Goal: Task Accomplishment & Management: Manage account settings

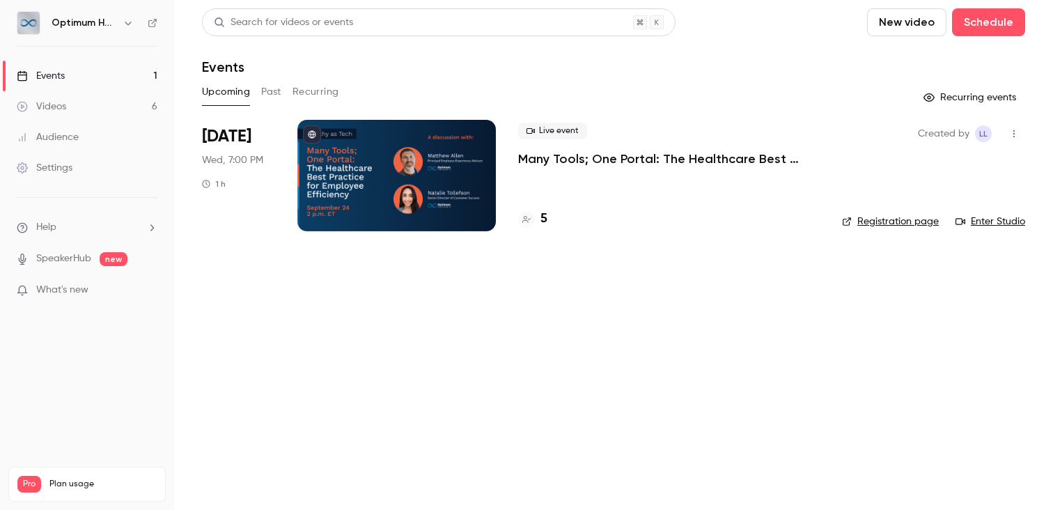
click at [79, 74] on link "Events 1" at bounding box center [87, 76] width 174 height 31
click at [537, 223] on div "8" at bounding box center [532, 219] width 29 height 19
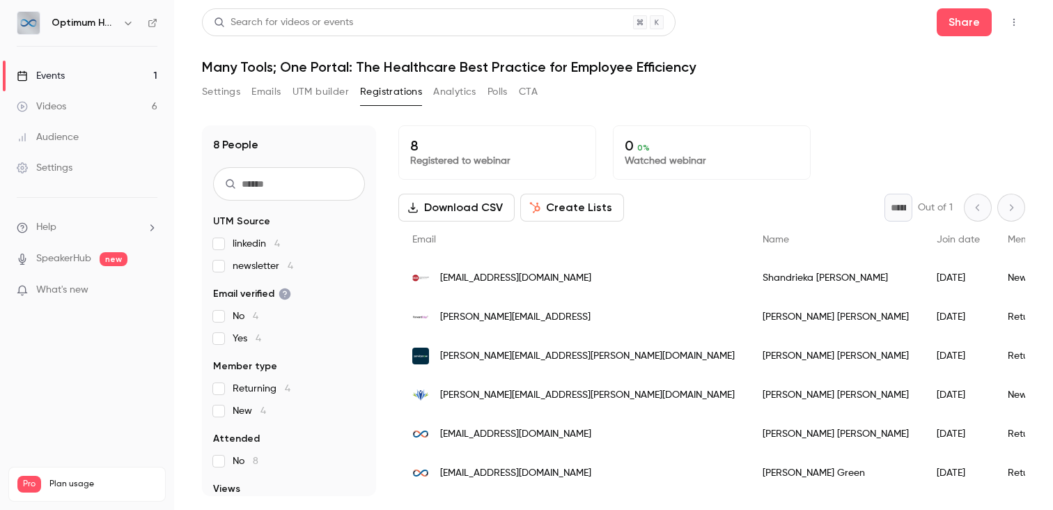
click at [233, 92] on button "Settings" at bounding box center [221, 92] width 38 height 22
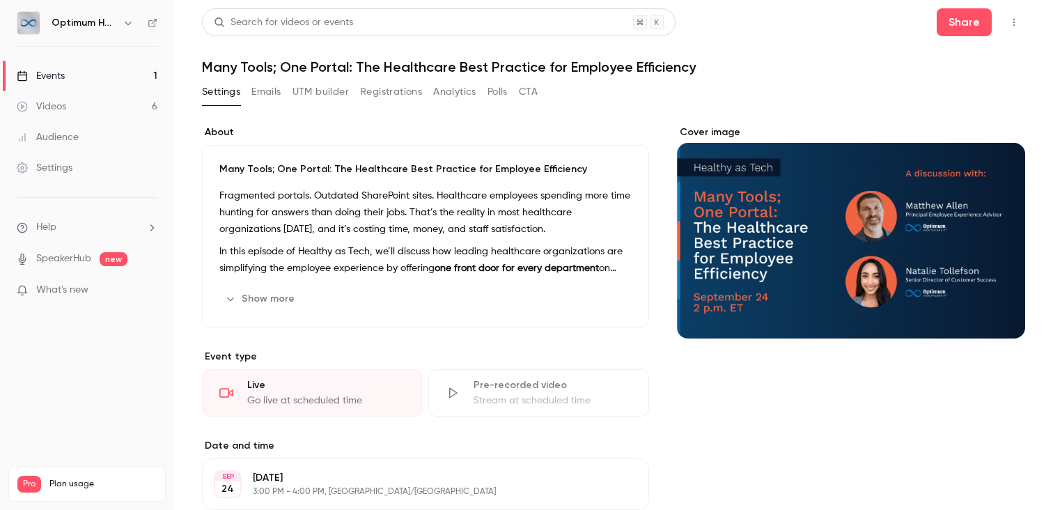
click at [374, 95] on button "Registrations" at bounding box center [391, 92] width 62 height 22
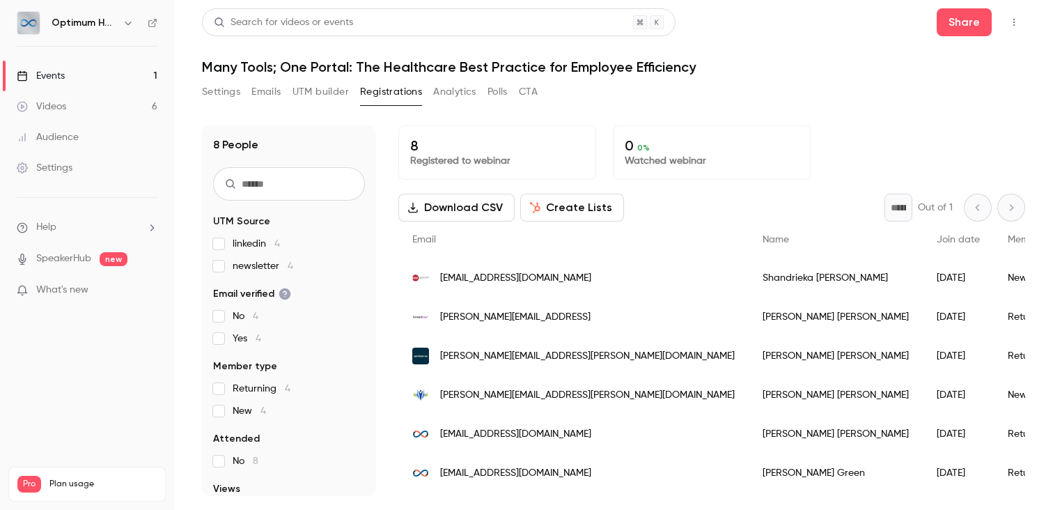
click at [224, 90] on button "Settings" at bounding box center [221, 92] width 38 height 22
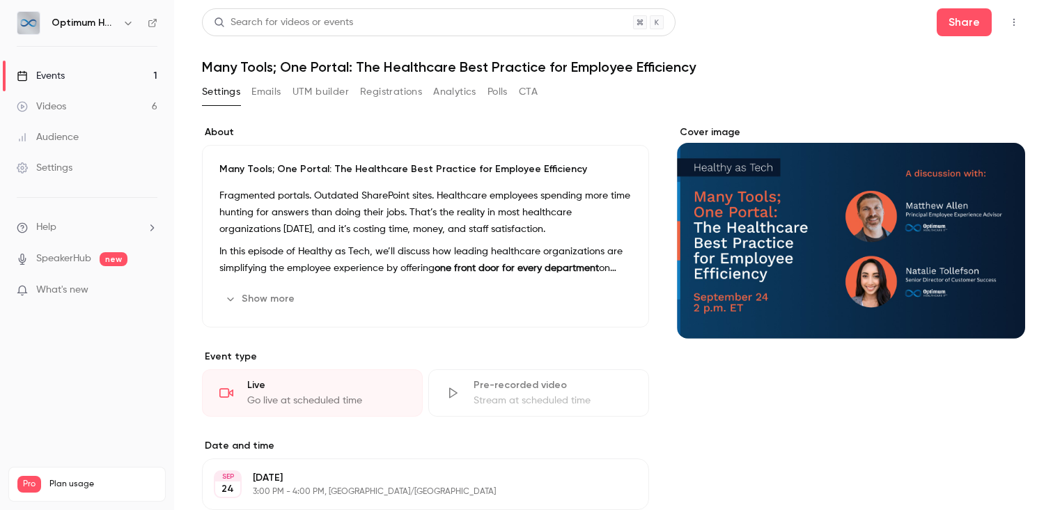
click at [55, 159] on link "Settings" at bounding box center [87, 167] width 174 height 31
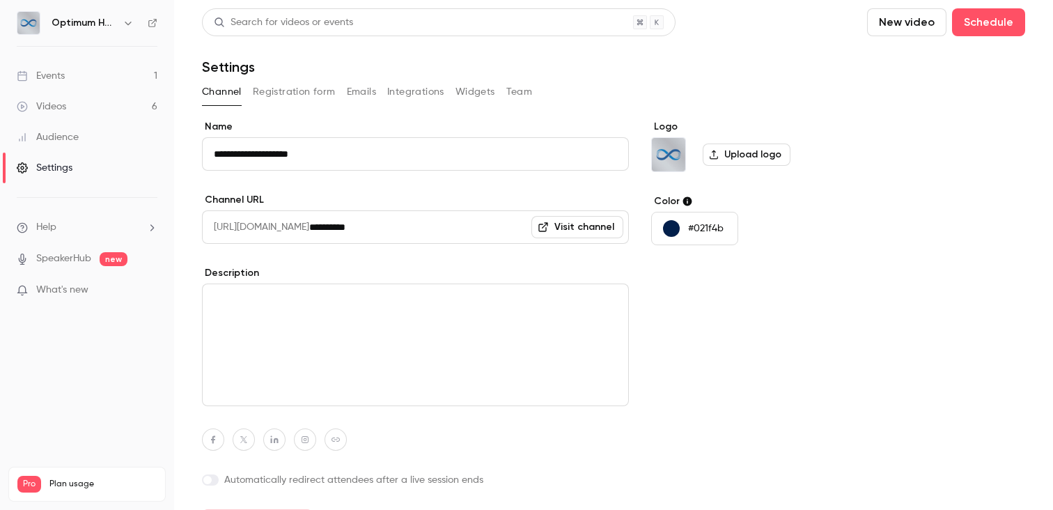
scroll to position [9, 0]
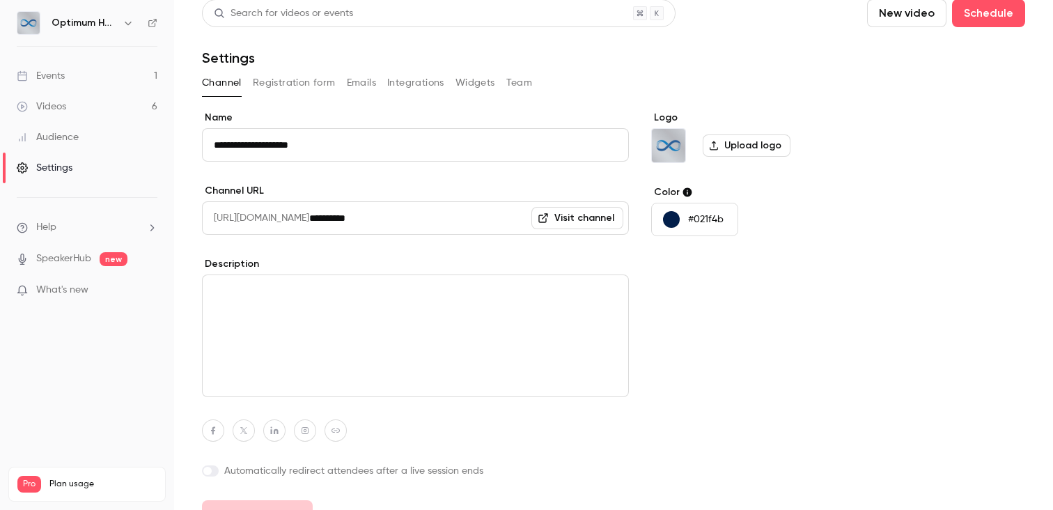
click at [301, 86] on button "Registration form" at bounding box center [294, 83] width 83 height 22
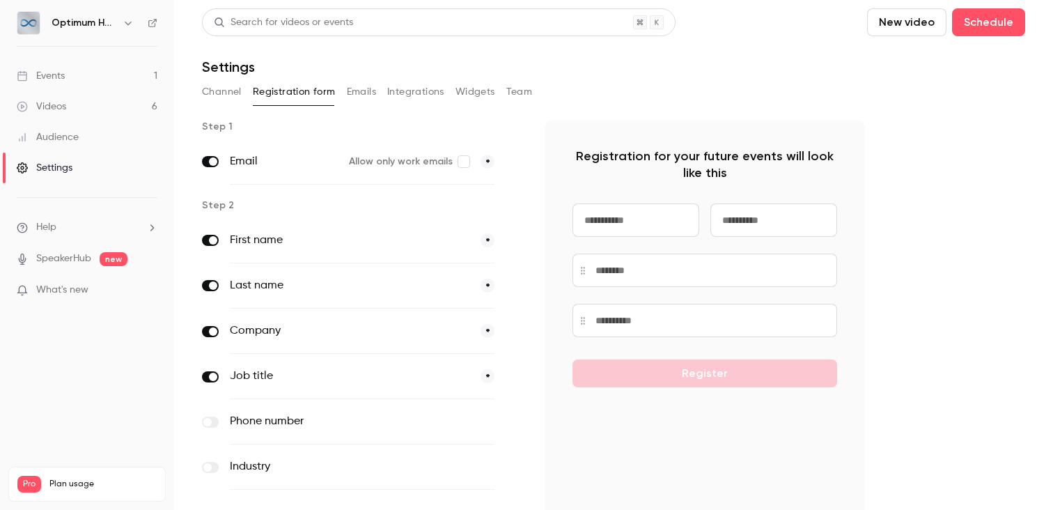
scroll to position [86, 0]
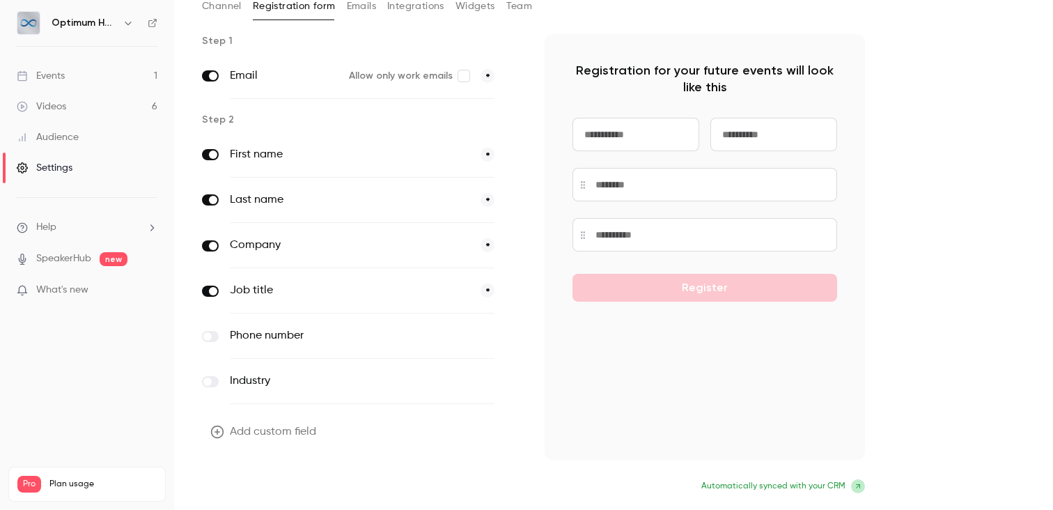
click at [262, 490] on button "Update form" at bounding box center [249, 488] width 94 height 28
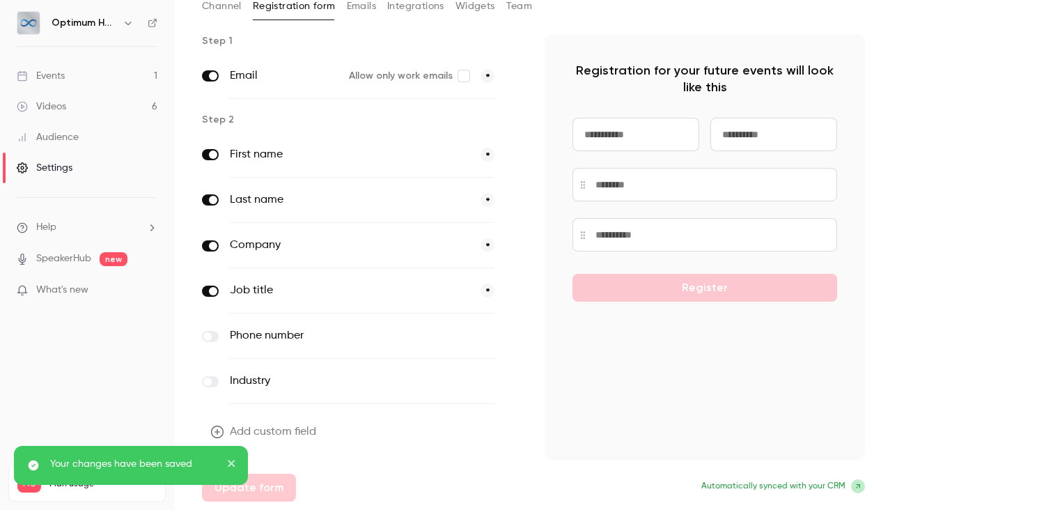
scroll to position [0, 0]
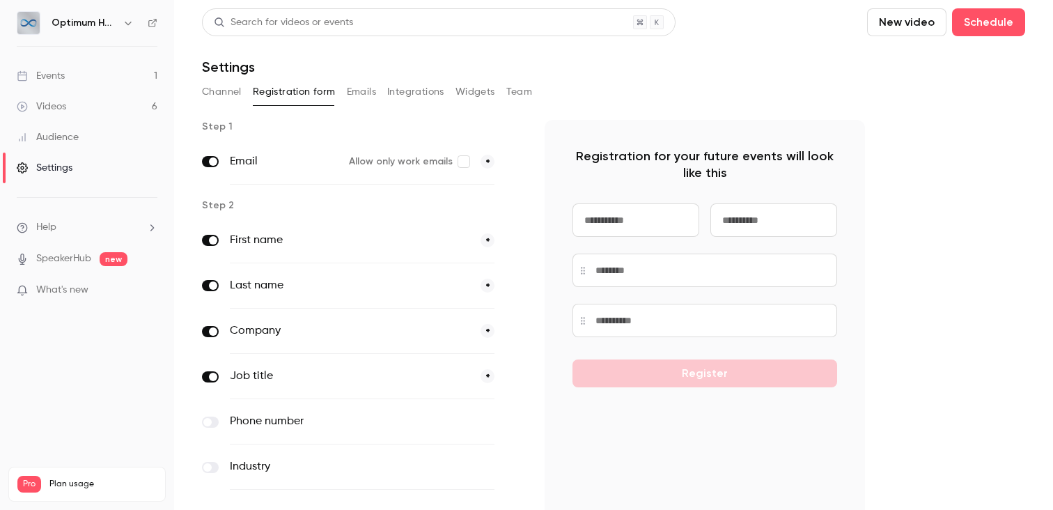
click at [58, 76] on div "Events" at bounding box center [41, 76] width 48 height 14
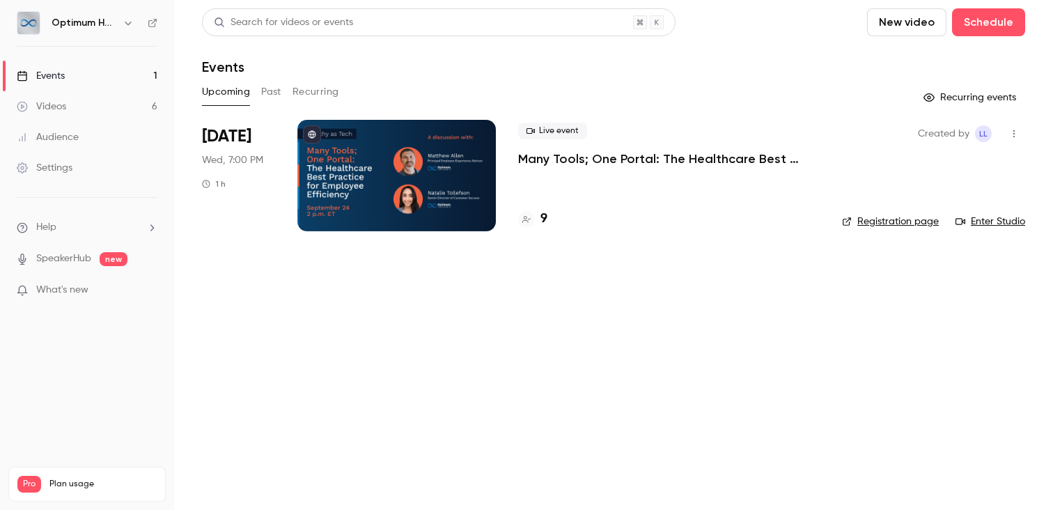
click at [539, 221] on div "9" at bounding box center [532, 219] width 29 height 19
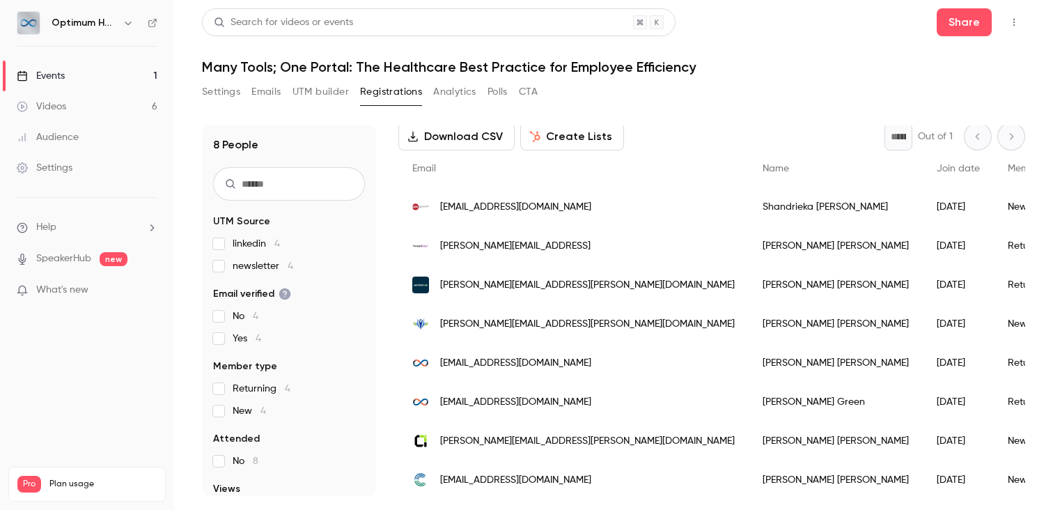
scroll to position [75, 0]
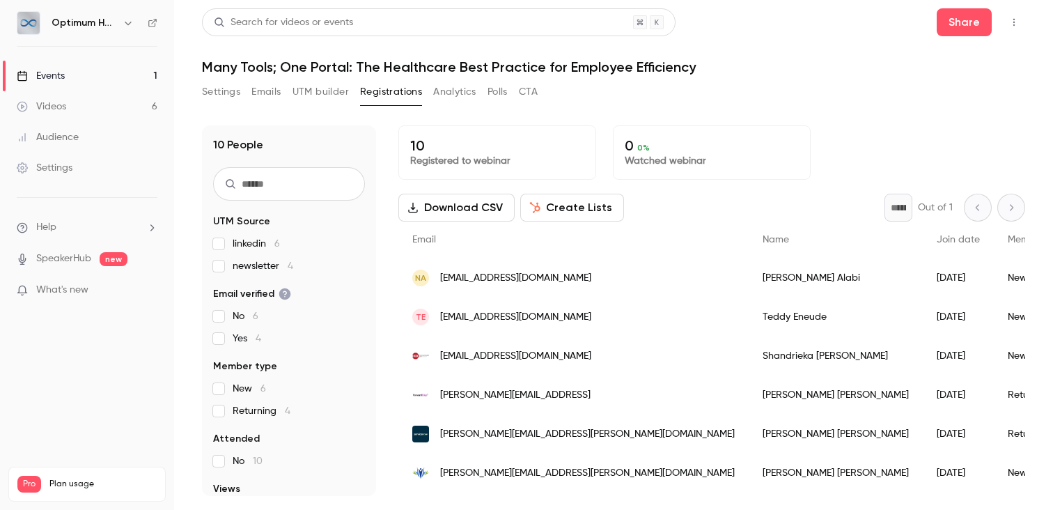
scroll to position [152, 0]
